Goal: Task Accomplishment & Management: Use online tool/utility

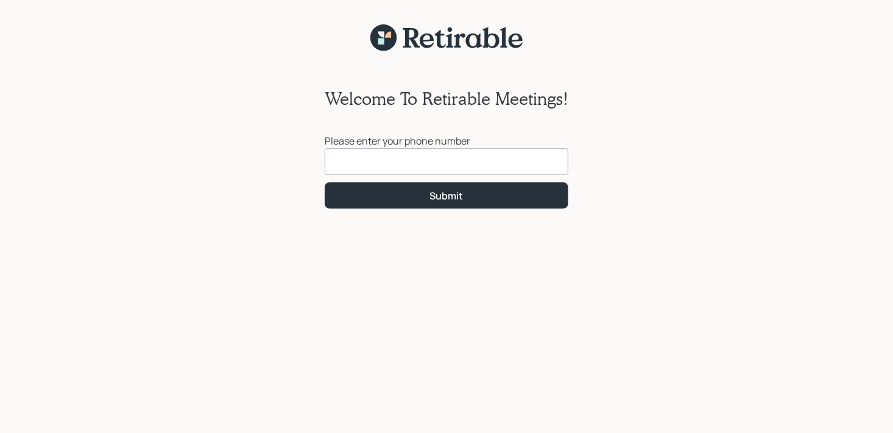
click at [688, 160] on div "Welcome To Retirable Meetings! Please enter your phone number Submit" at bounding box center [446, 250] width 893 height 396
click at [596, 34] on div "Welcome To Retirable Meetings! Please enter your phone number Submit" at bounding box center [446, 224] width 893 height 448
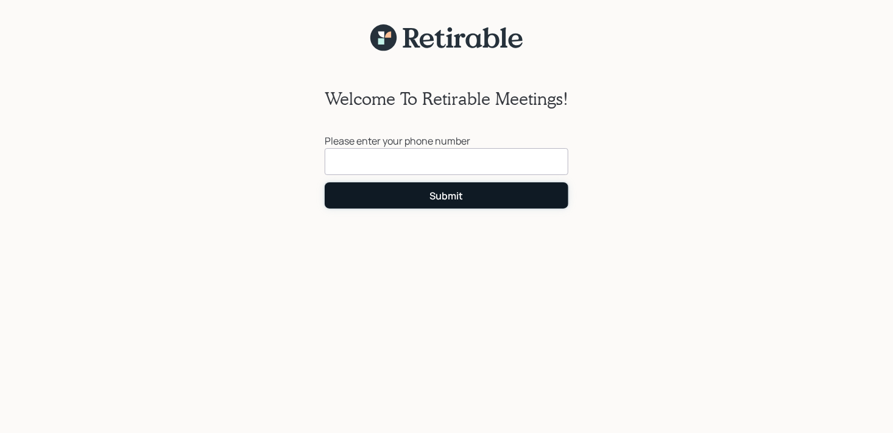
click at [476, 198] on button "Submit" at bounding box center [447, 195] width 244 height 26
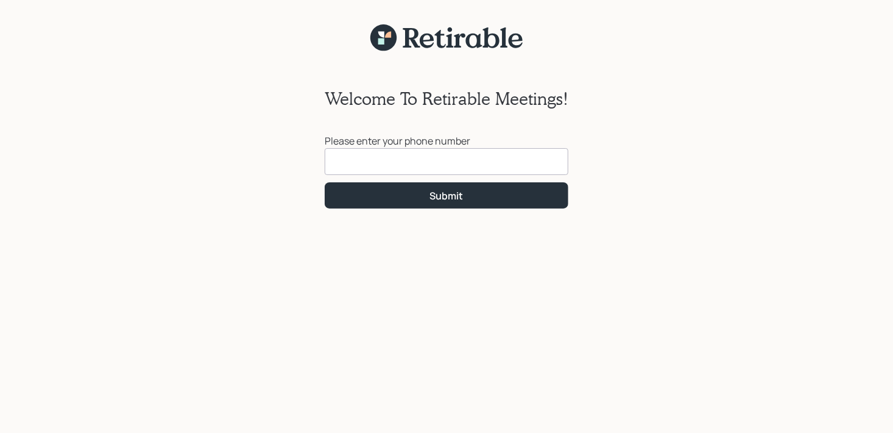
click at [249, 30] on div "Welcome To Retirable Meetings! Please enter your phone number Submit" at bounding box center [446, 224] width 893 height 448
click at [433, 167] on input at bounding box center [447, 161] width 244 height 27
type input "[PHONE_NUMBER]"
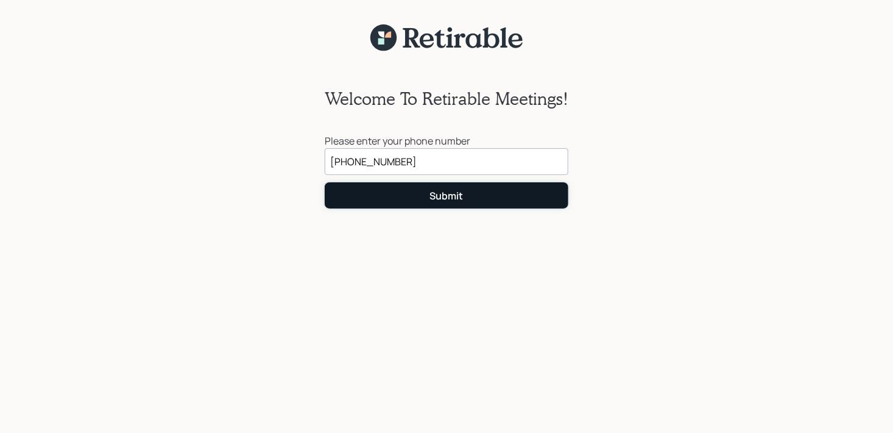
click at [425, 193] on button "Submit" at bounding box center [447, 195] width 244 height 26
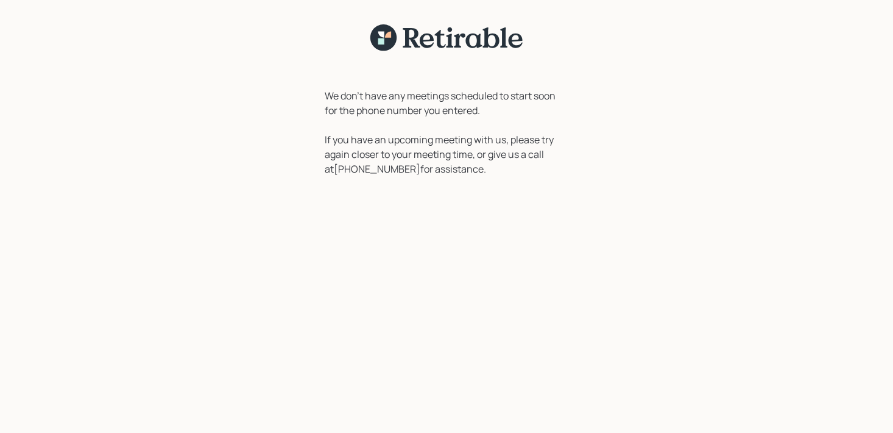
click at [415, 79] on div "We don't have any meetings scheduled to start soon for the phone number you ent…" at bounding box center [447, 120] width 268 height 136
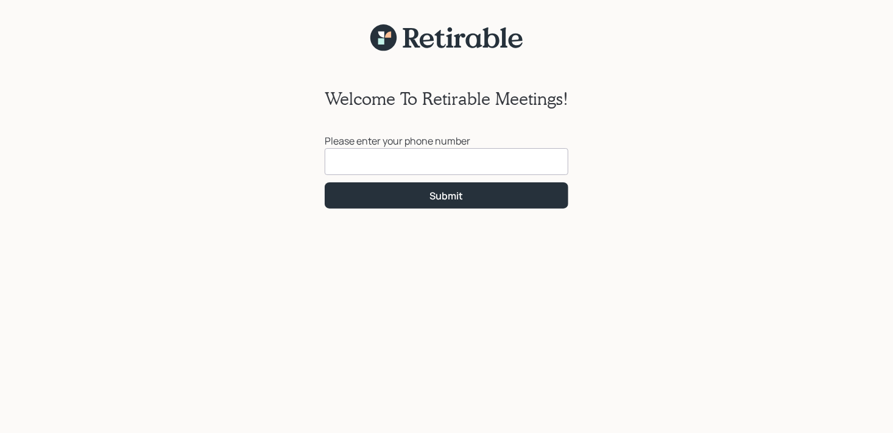
click at [422, 167] on input at bounding box center [447, 161] width 244 height 27
type input "[PHONE_NUMBER]"
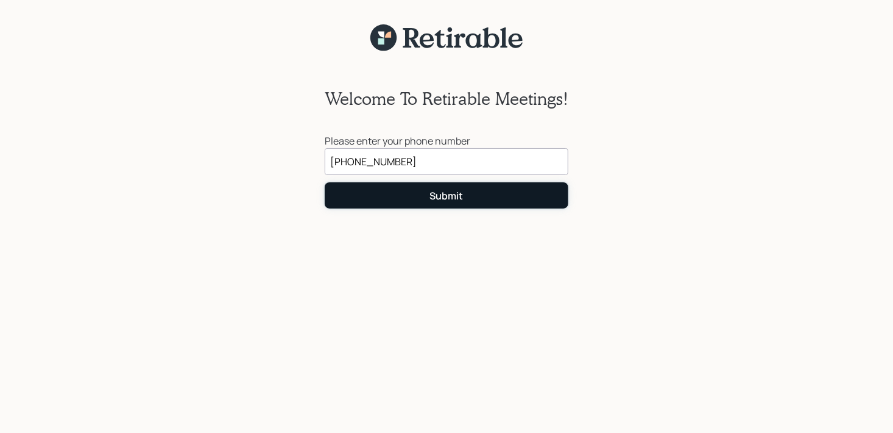
click at [457, 203] on button "Submit" at bounding box center [447, 195] width 244 height 26
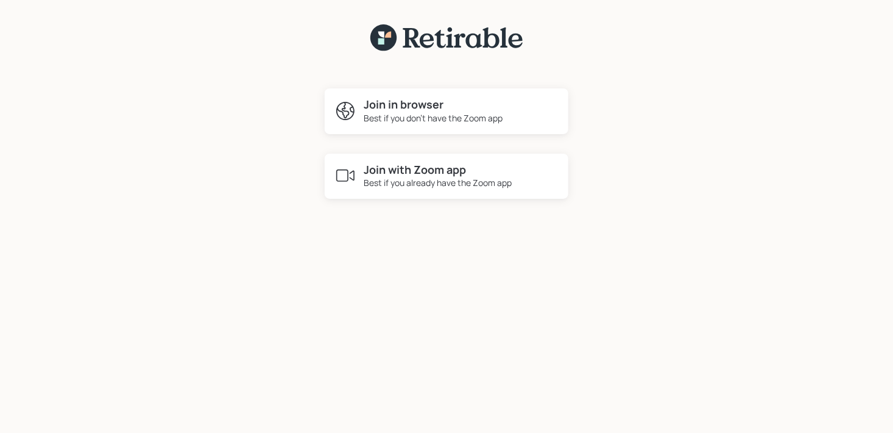
click at [450, 121] on div "Best if you don't have the Zoom app" at bounding box center [433, 117] width 139 height 13
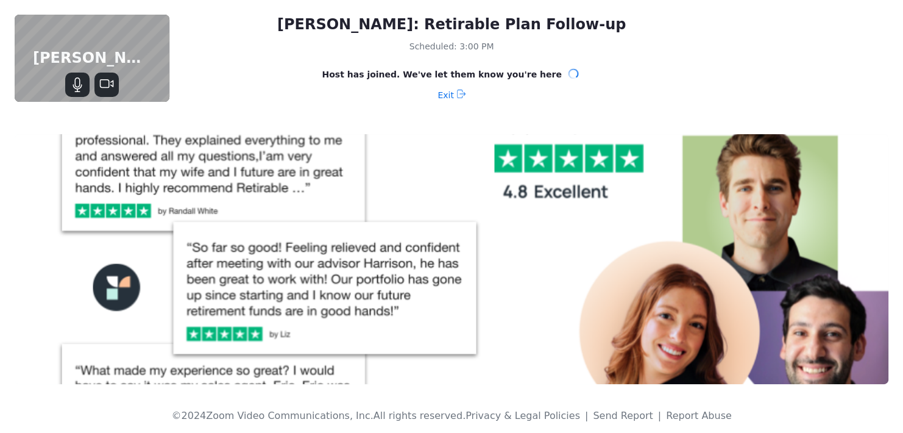
click at [140, 75] on div at bounding box center [91, 85] width 107 height 24
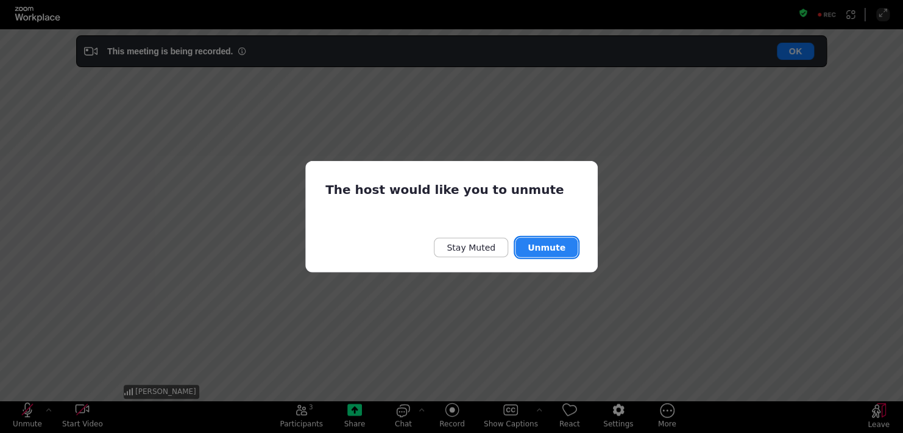
click at [549, 247] on button "Unmute" at bounding box center [546, 246] width 62 height 19
